Goal: Navigation & Orientation: Find specific page/section

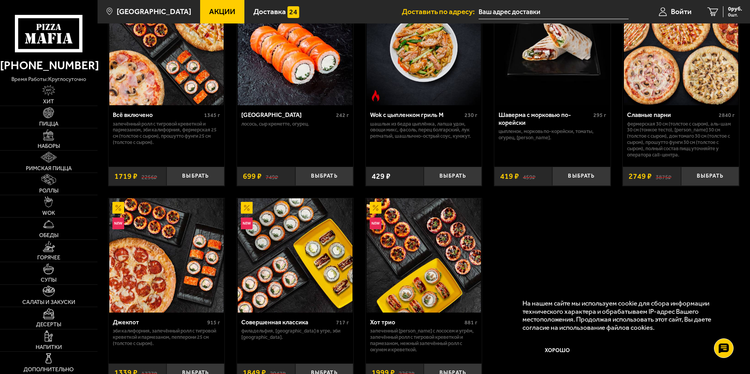
scroll to position [470, 0]
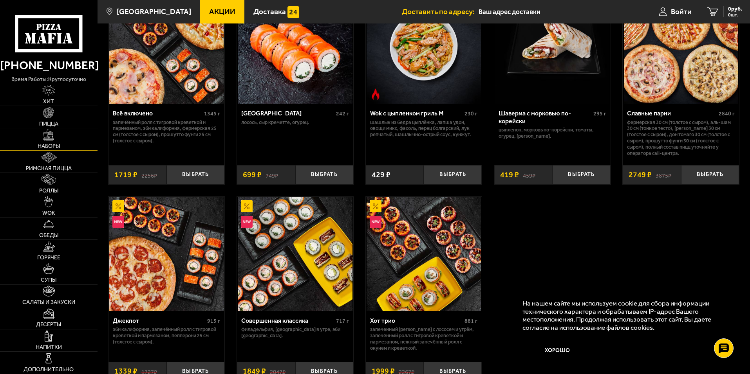
click at [56, 145] on span "Наборы" at bounding box center [49, 146] width 22 height 5
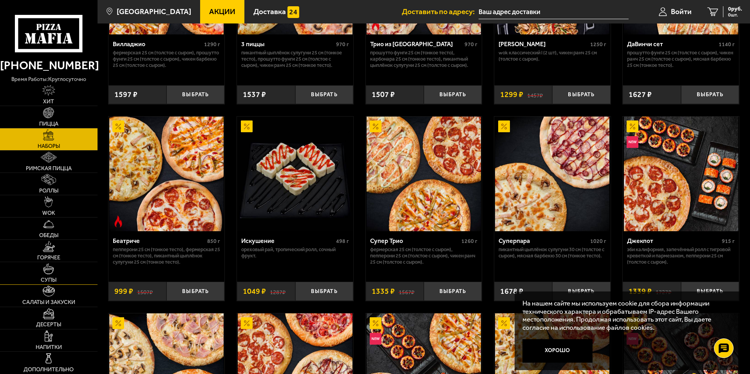
scroll to position [440, 0]
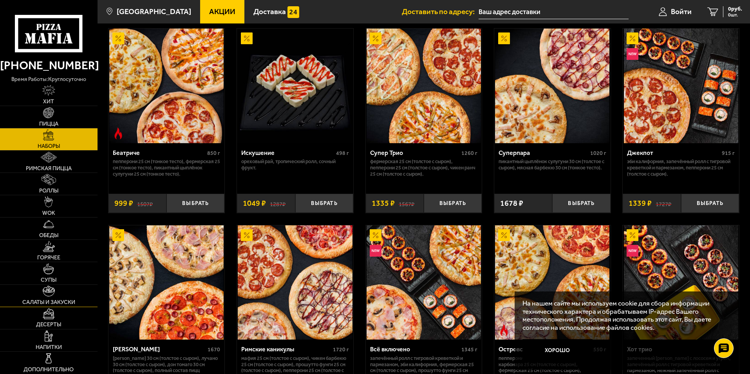
click at [49, 297] on img at bounding box center [49, 291] width 13 height 11
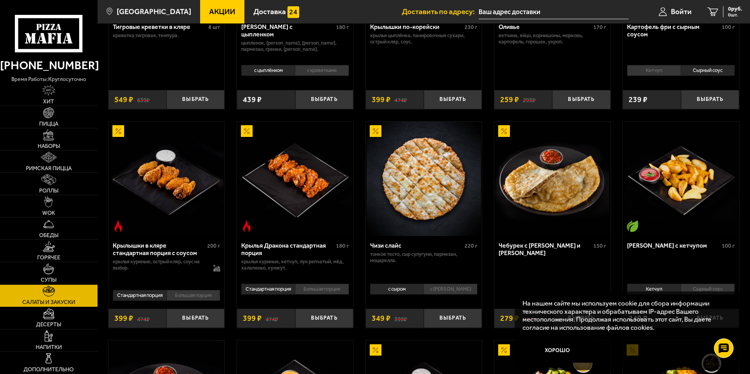
scroll to position [157, 0]
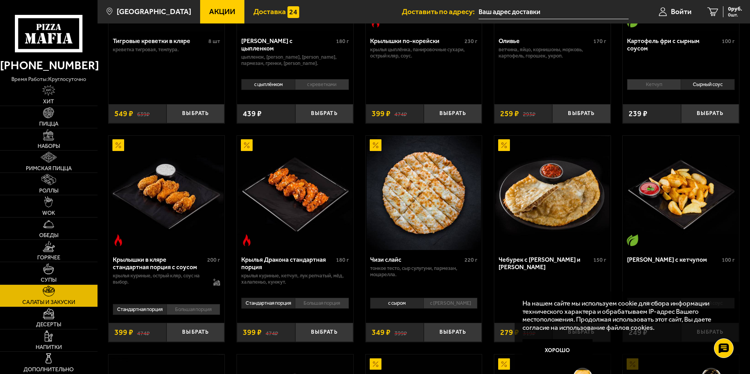
click at [273, 11] on link "Доставка" at bounding box center [276, 11] width 64 height 23
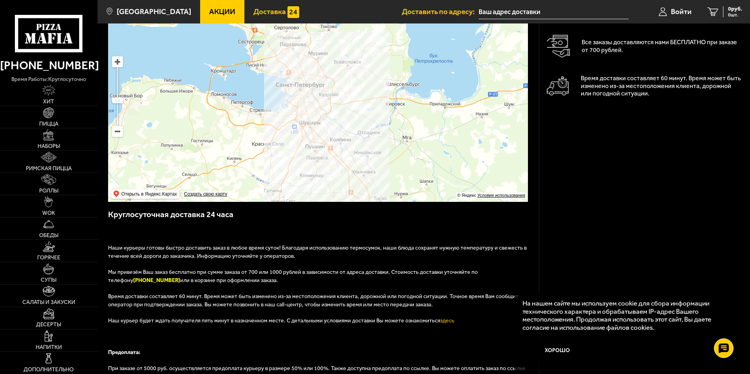
scroll to position [78, 0]
